Goal: Find specific page/section

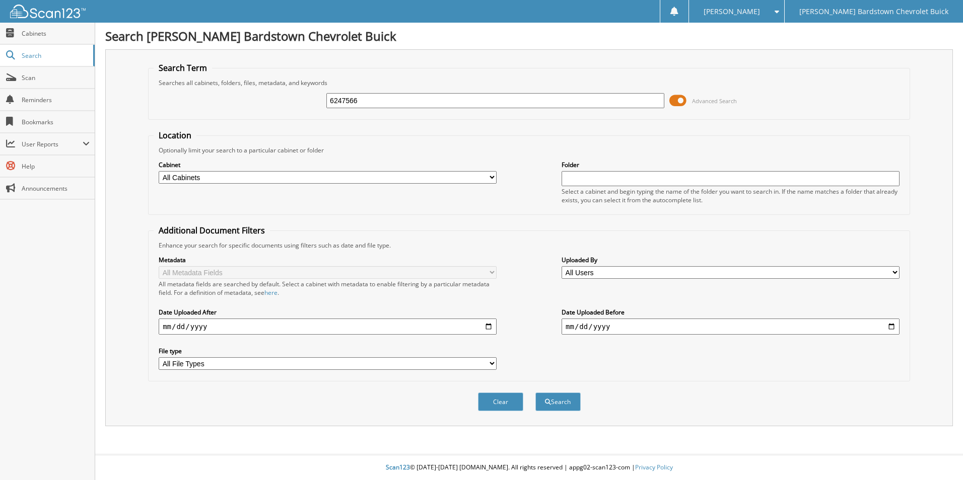
type input "6247566"
click at [535, 393] on button "Search" at bounding box center [557, 402] width 45 height 19
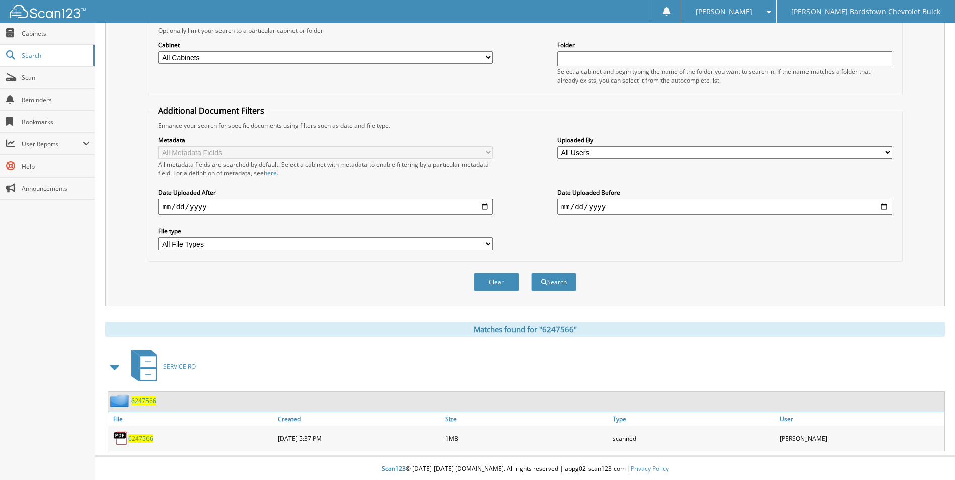
scroll to position [122, 0]
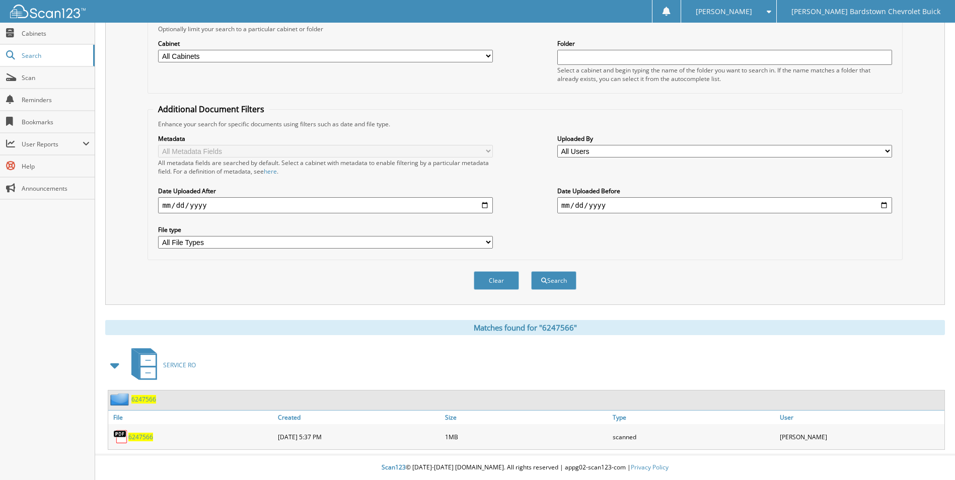
click at [143, 398] on span "6247566" at bounding box center [143, 399] width 25 height 9
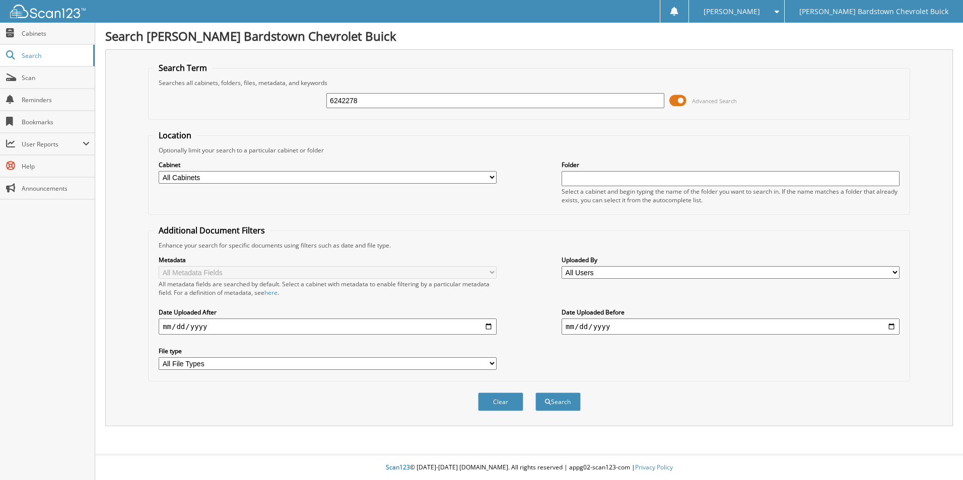
type input "6242278"
click at [535, 393] on button "Search" at bounding box center [557, 402] width 45 height 19
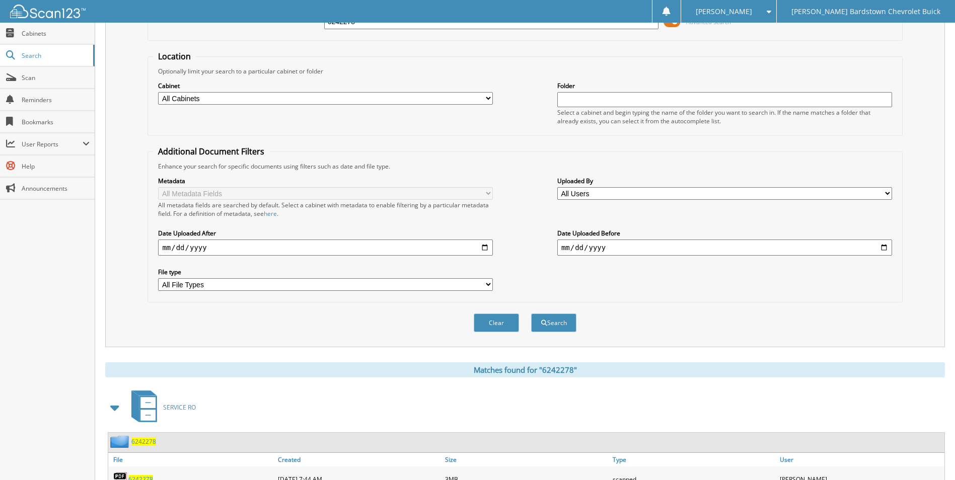
scroll to position [147, 0]
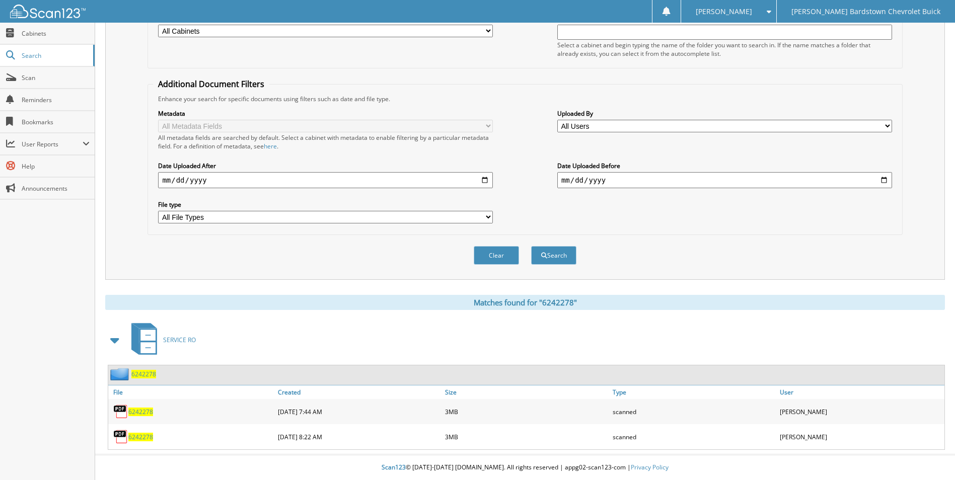
click at [133, 375] on span "6242278" at bounding box center [143, 374] width 25 height 9
